Goal: Task Accomplishment & Management: Manage account settings

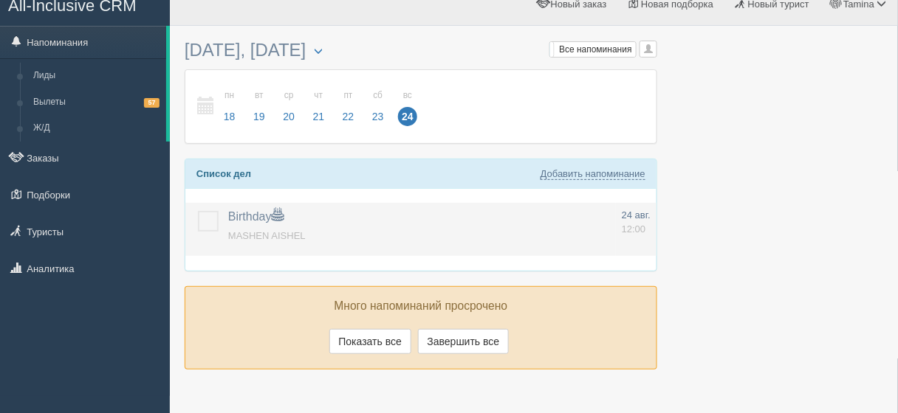
scroll to position [17, 0]
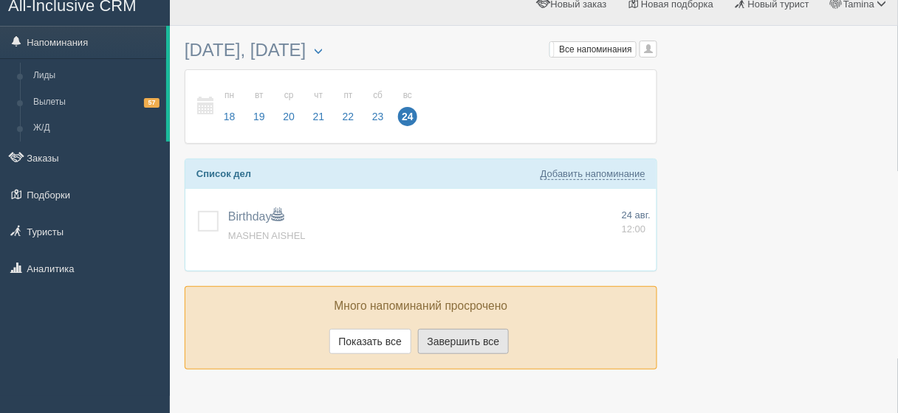
click at [452, 334] on button "Завершить все" at bounding box center [464, 341] width 92 height 25
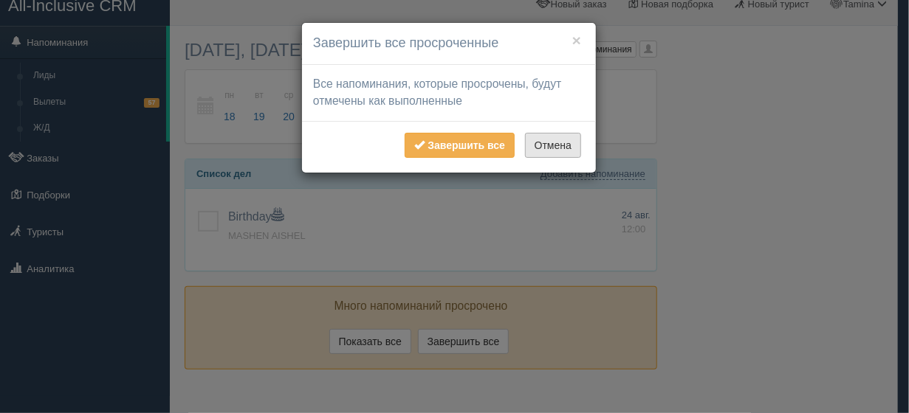
click at [539, 141] on button "Отмена" at bounding box center [553, 145] width 56 height 25
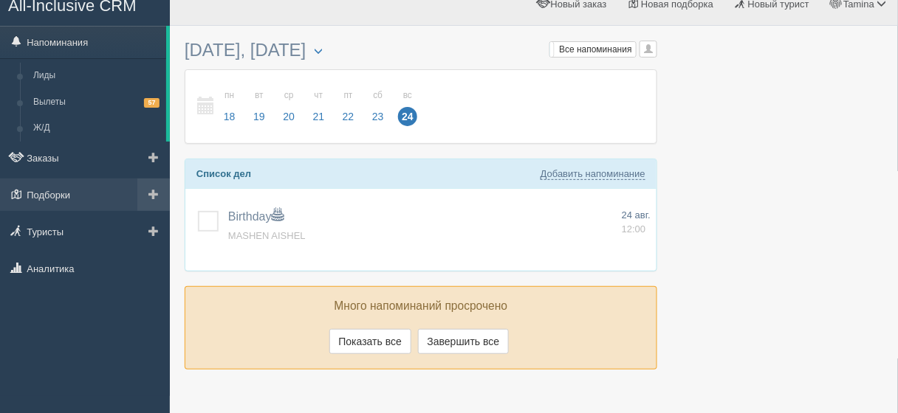
click at [146, 193] on link at bounding box center [153, 195] width 32 height 32
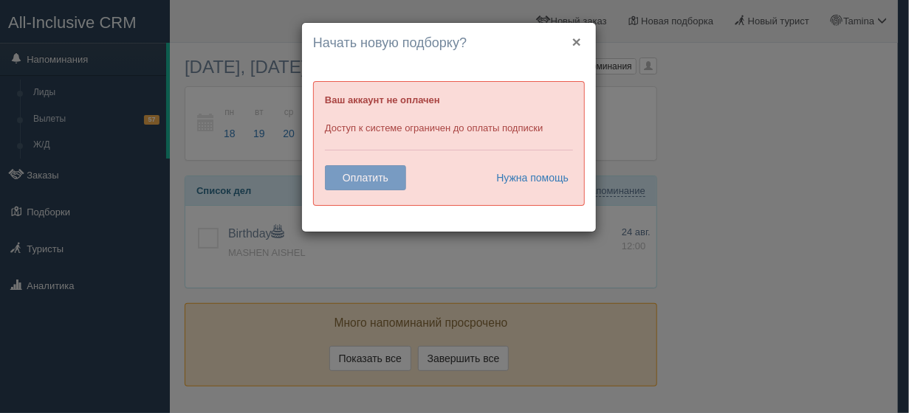
click at [581, 35] on button "×" at bounding box center [576, 42] width 9 height 16
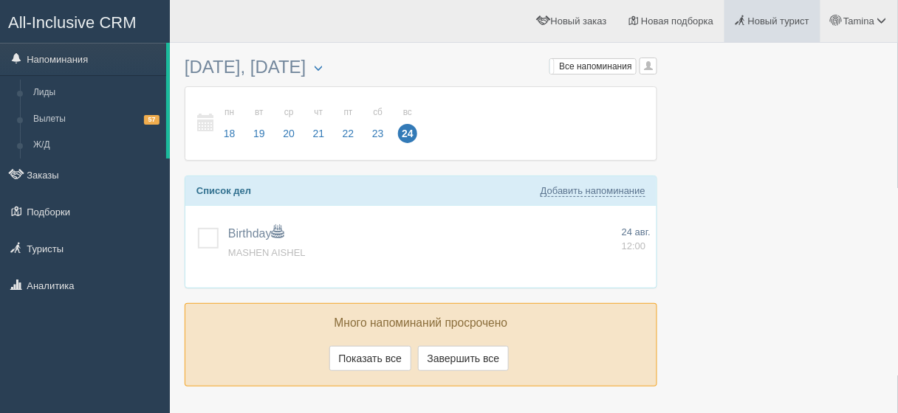
click at [760, 24] on span "Новый турист" at bounding box center [778, 21] width 61 height 11
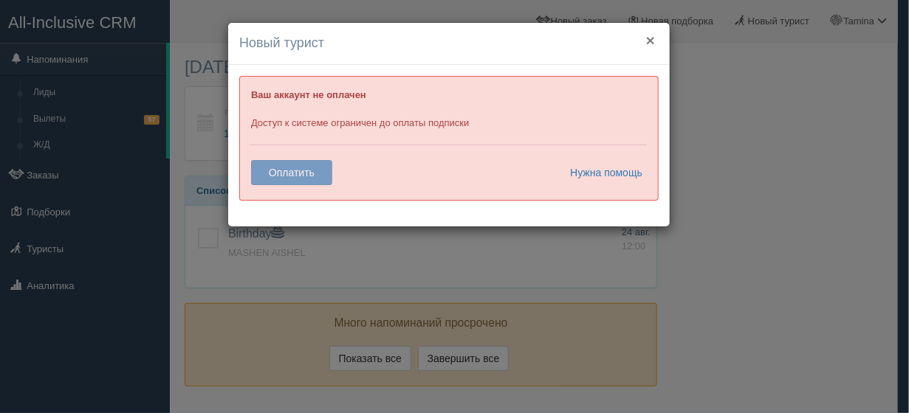
click at [648, 38] on button "×" at bounding box center [650, 40] width 9 height 16
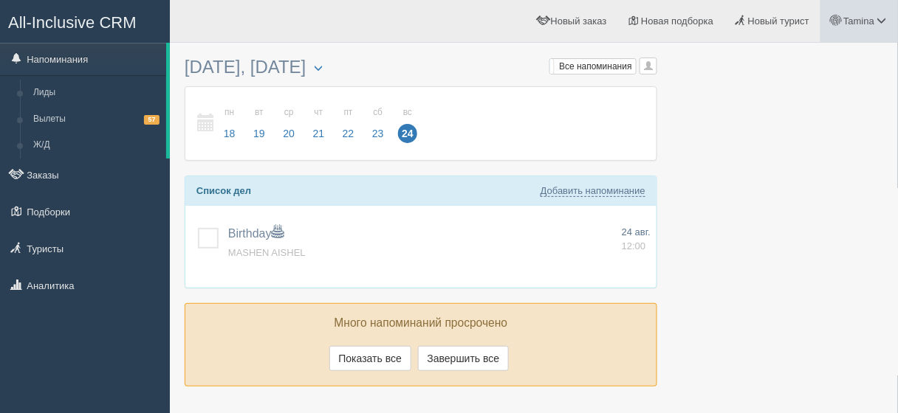
click at [850, 14] on link "Tamina" at bounding box center [859, 21] width 78 height 42
click at [780, 189] on link "Выход" at bounding box center [816, 192] width 161 height 32
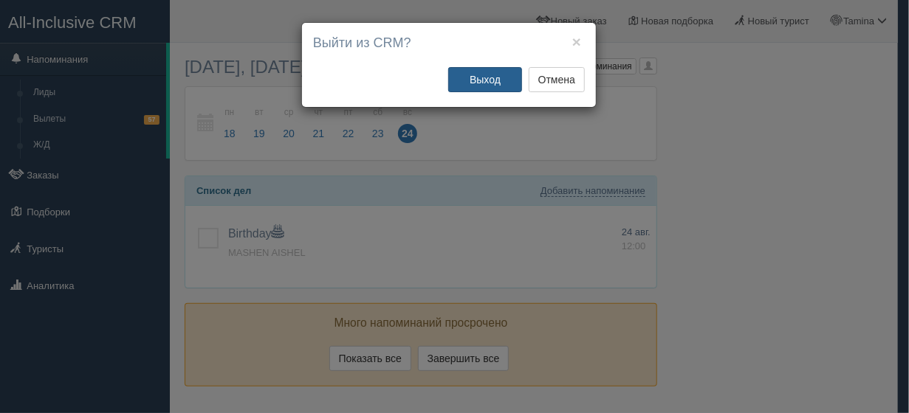
click at [475, 83] on button "Выход" at bounding box center [485, 79] width 74 height 25
